Goal: Share content

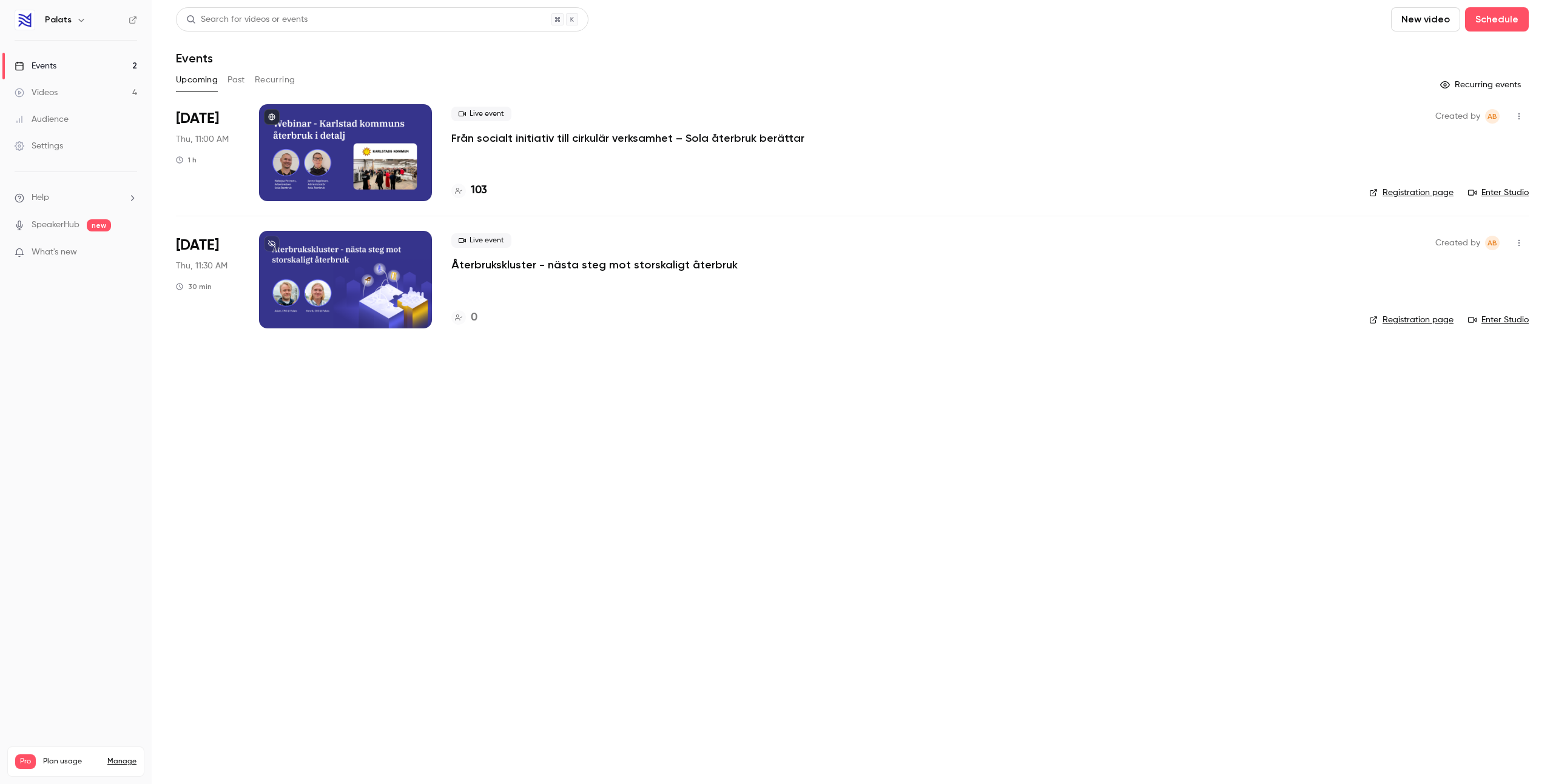
click at [550, 124] on div "Live event Från socialt initiativ till cirkulär verksamhet – Sola återbruk berä…" at bounding box center [900, 125] width 898 height 39
click at [473, 136] on p "Från socialt initiativ till cirkulär verksamhet – Sola återbruk berättar" at bounding box center [627, 138] width 353 height 15
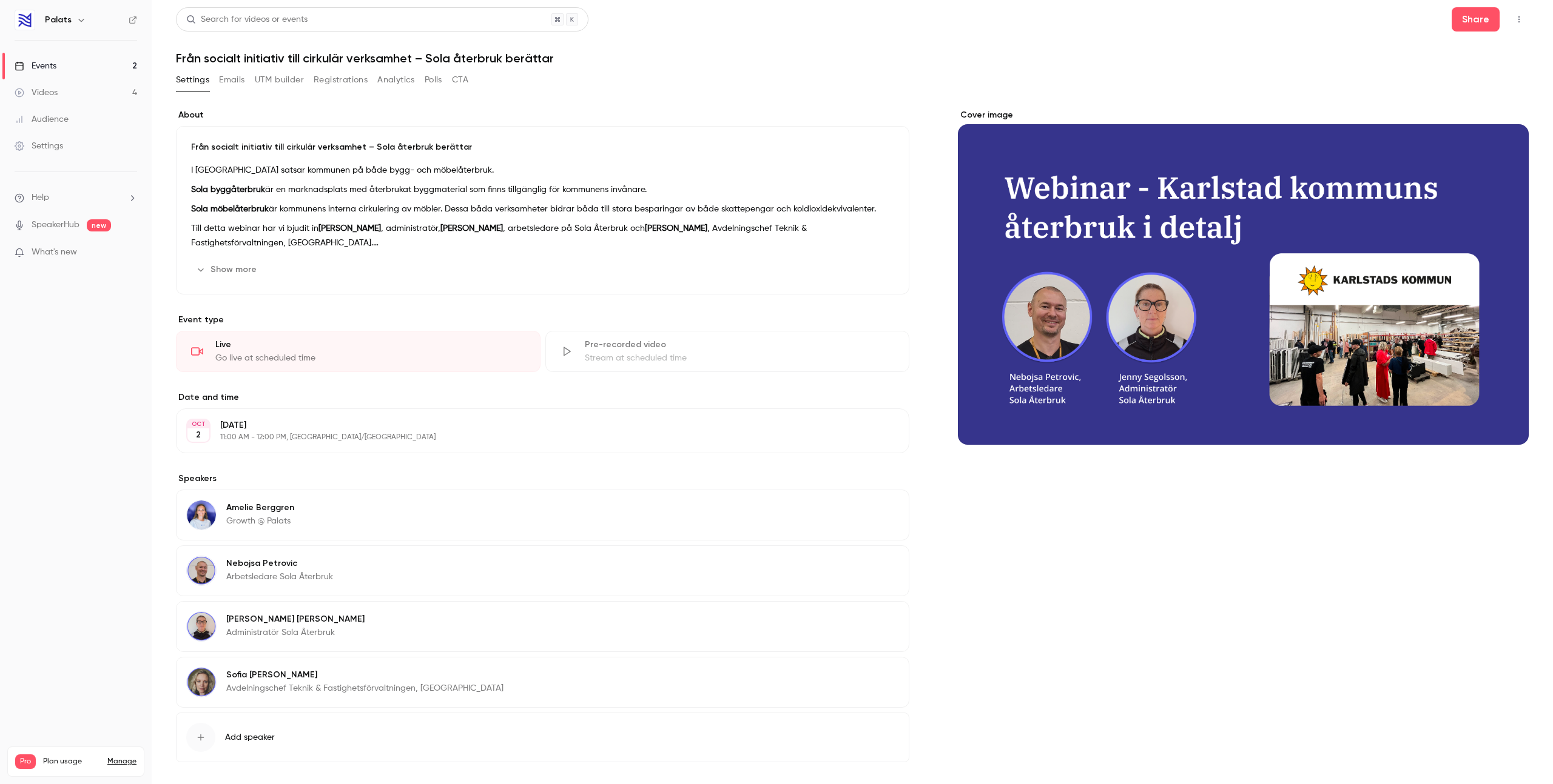
click at [330, 81] on button "Registrations" at bounding box center [340, 80] width 54 height 20
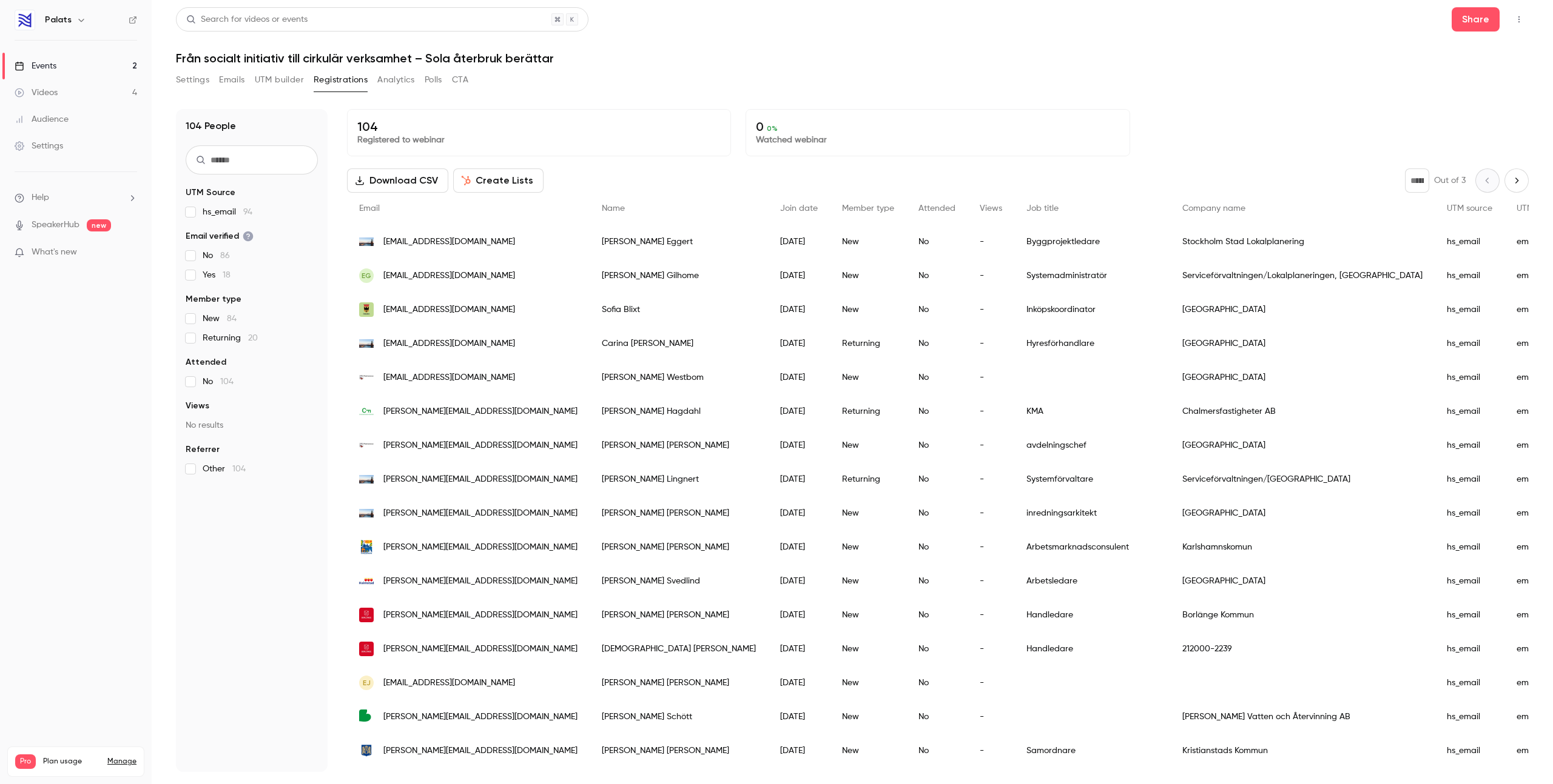
click at [76, 67] on link "Events 2" at bounding box center [75, 65] width 151 height 27
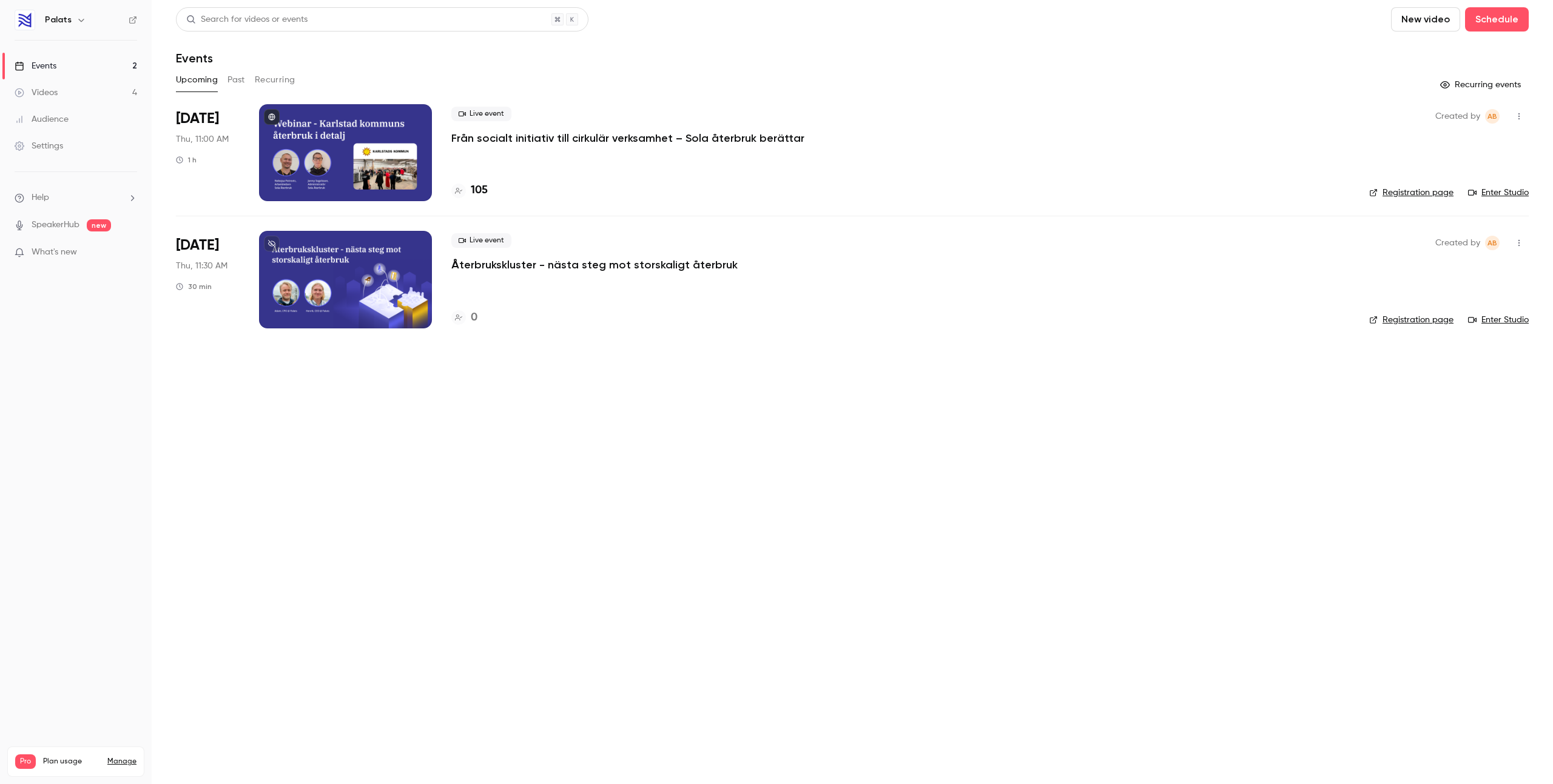
click at [523, 143] on p "Från socialt initiativ till cirkulär verksamhet – Sola återbruk berättar" at bounding box center [627, 138] width 353 height 15
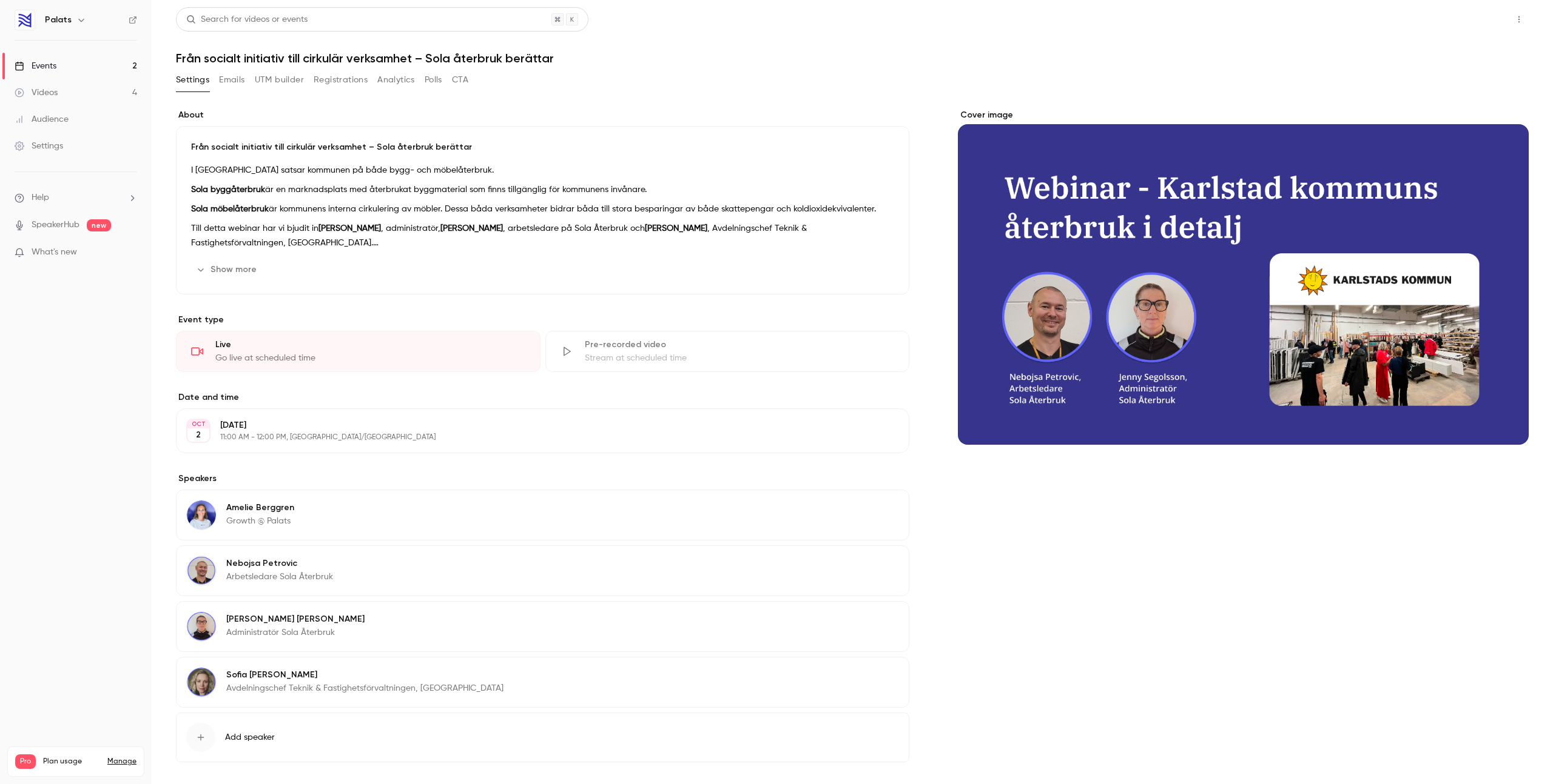
click at [1477, 25] on button "Share" at bounding box center [1475, 19] width 47 height 25
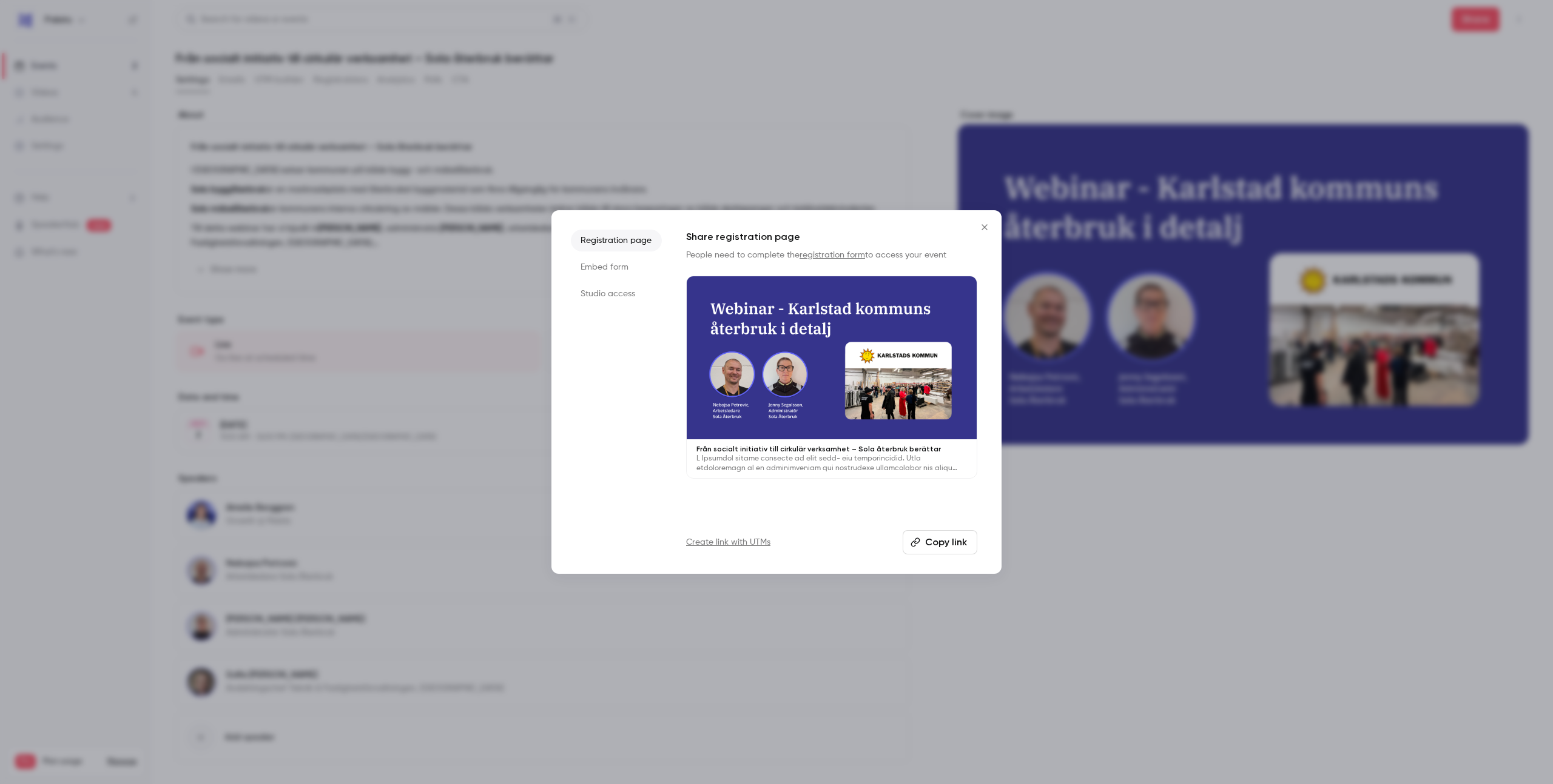
click at [950, 541] on button "Copy link" at bounding box center [940, 542] width 75 height 25
